Goal: Task Accomplishment & Management: Manage account settings

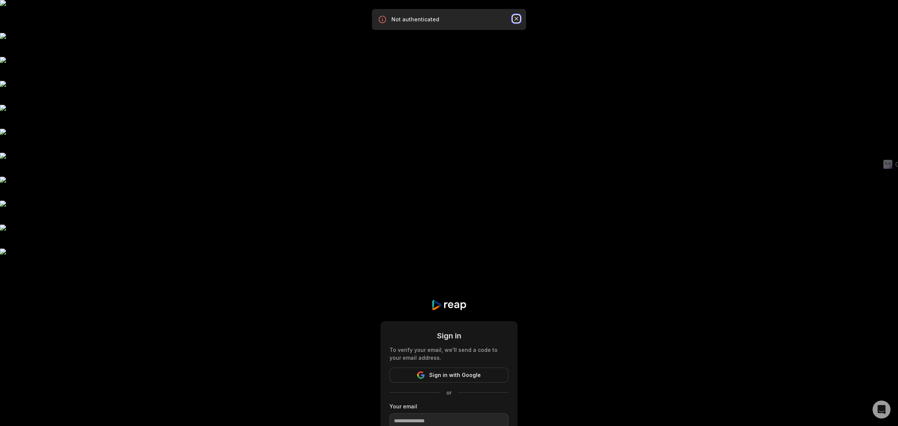
click at [516, 19] on icon "button" at bounding box center [516, 18] width 7 height 7
click at [486, 367] on button "Sign in with Google" at bounding box center [448, 374] width 119 height 15
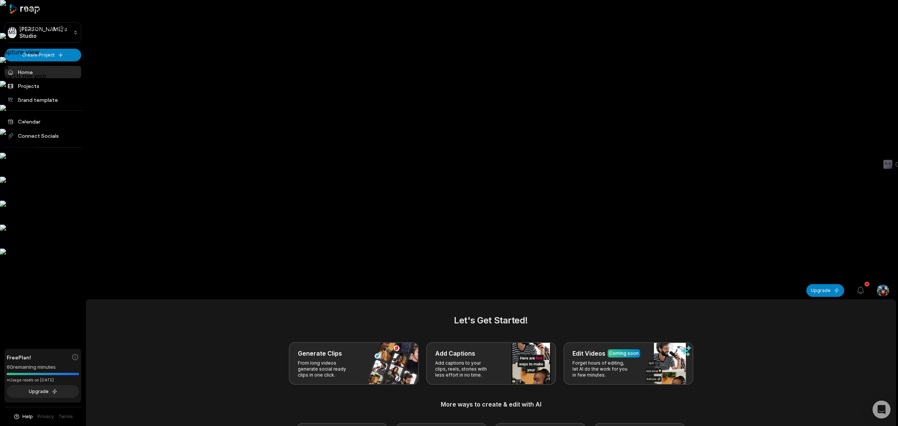
click at [880, 12] on html "CLOSE AI BAR • ALT → Disable for website • SHIFT → Disable globally // V Captur…" at bounding box center [449, 213] width 898 height 426
click at [870, 58] on div "Sign Out" at bounding box center [855, 62] width 77 height 12
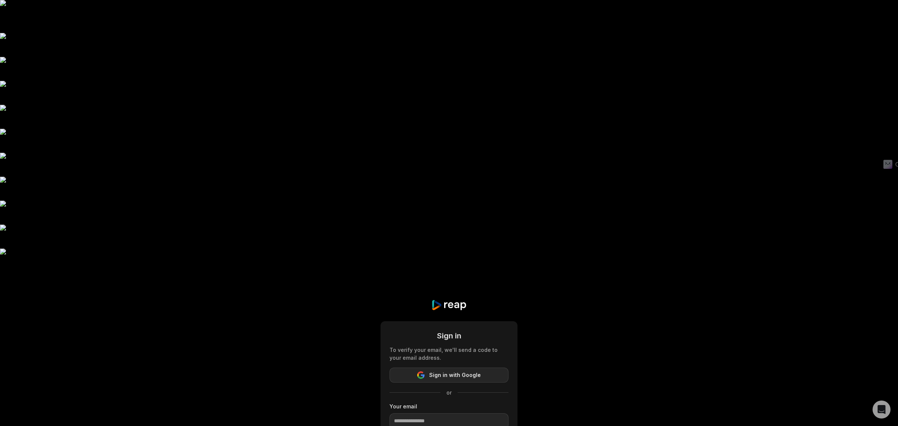
click at [478, 370] on span "Sign in with Google" at bounding box center [455, 374] width 52 height 9
